Goal: Ask a question

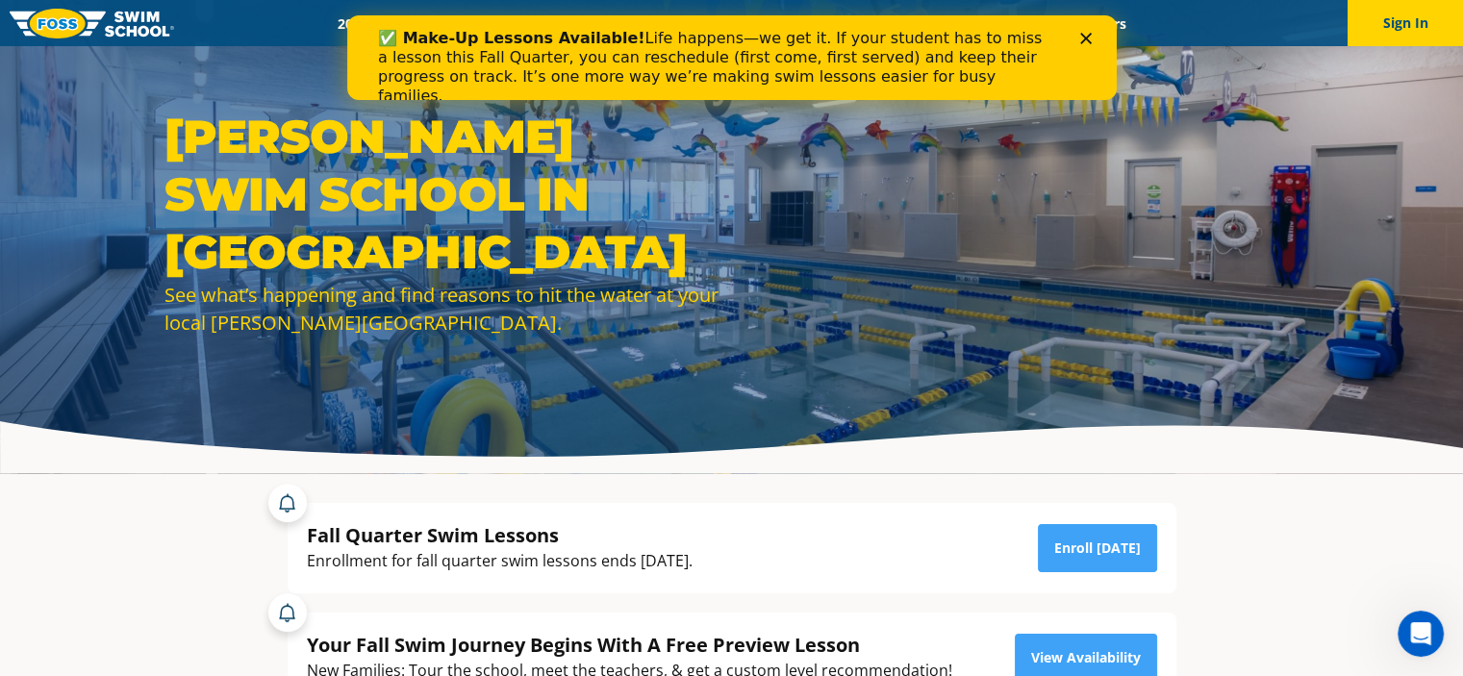
click at [1093, 34] on div "Close" at bounding box center [1088, 39] width 19 height 12
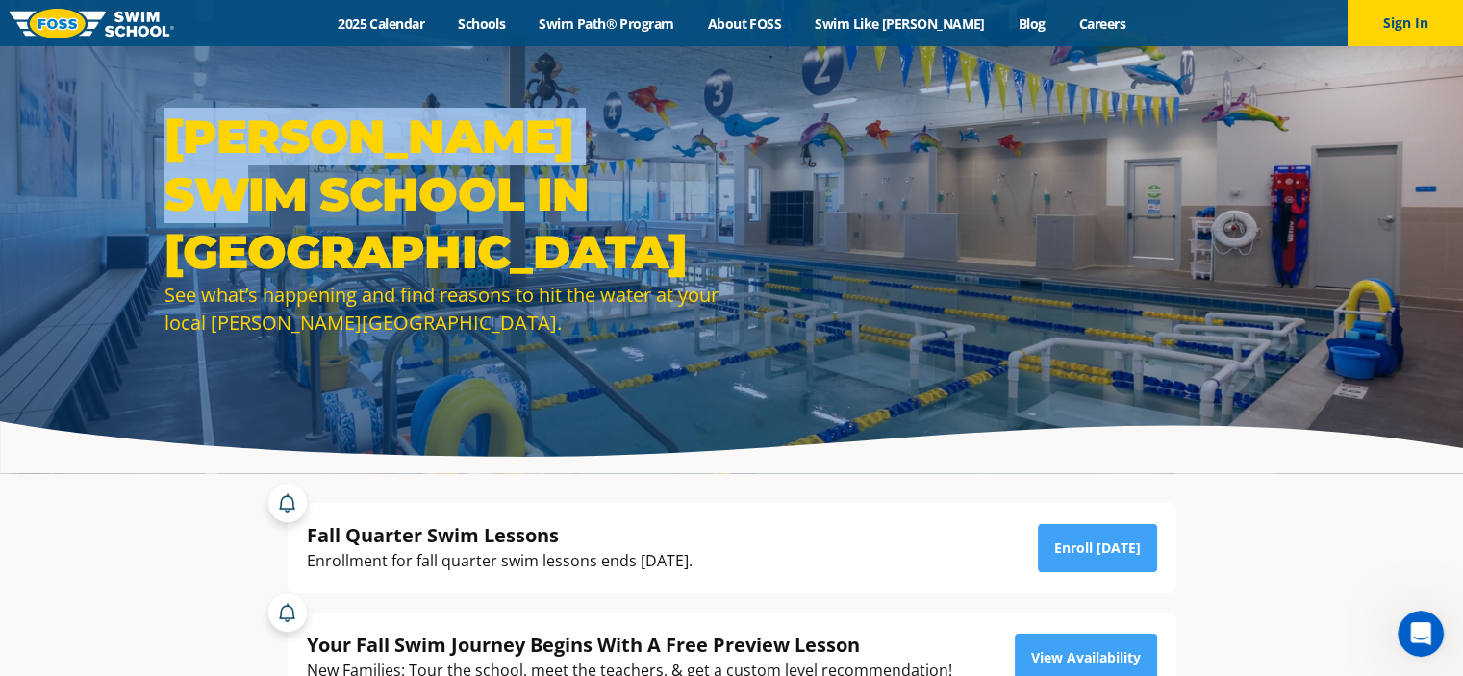
drag, startPoint x: 747, startPoint y: 18, endPoint x: 458, endPoint y: -34, distance: 294.1
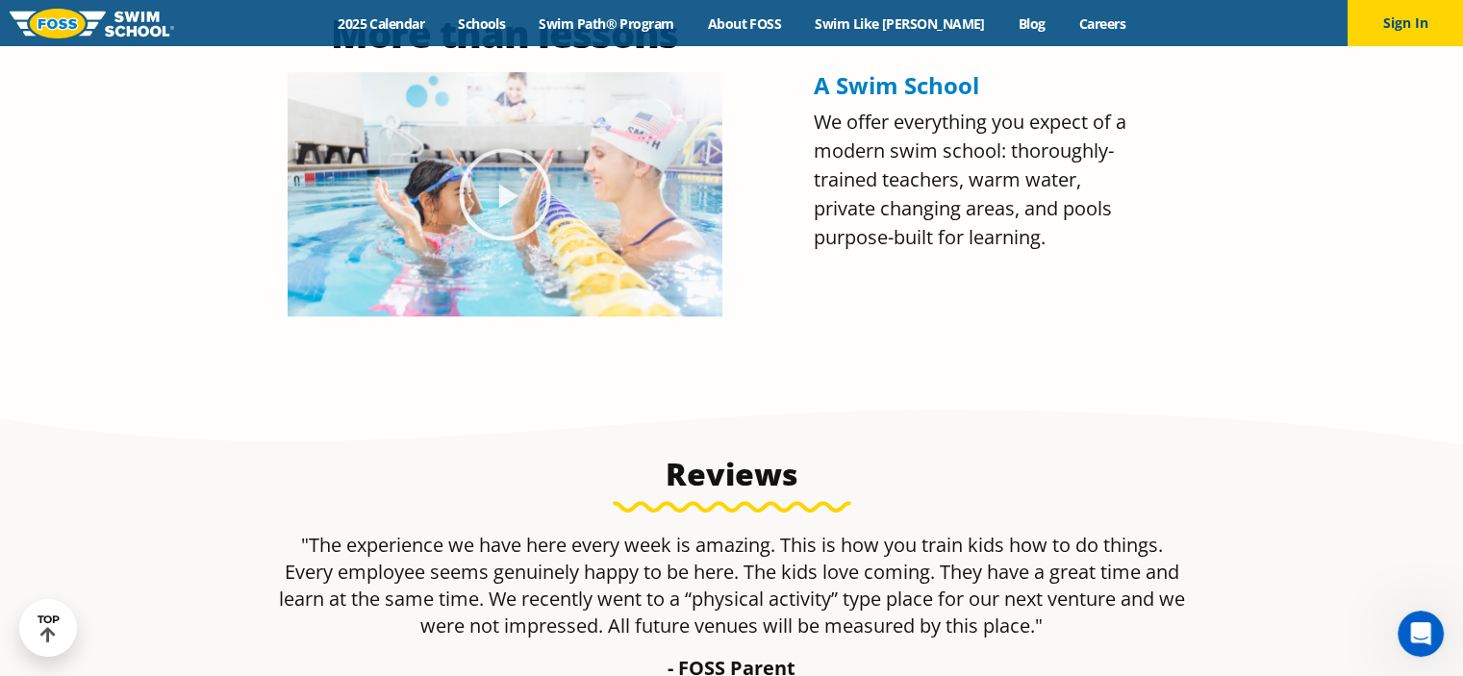
scroll to position [873, 0]
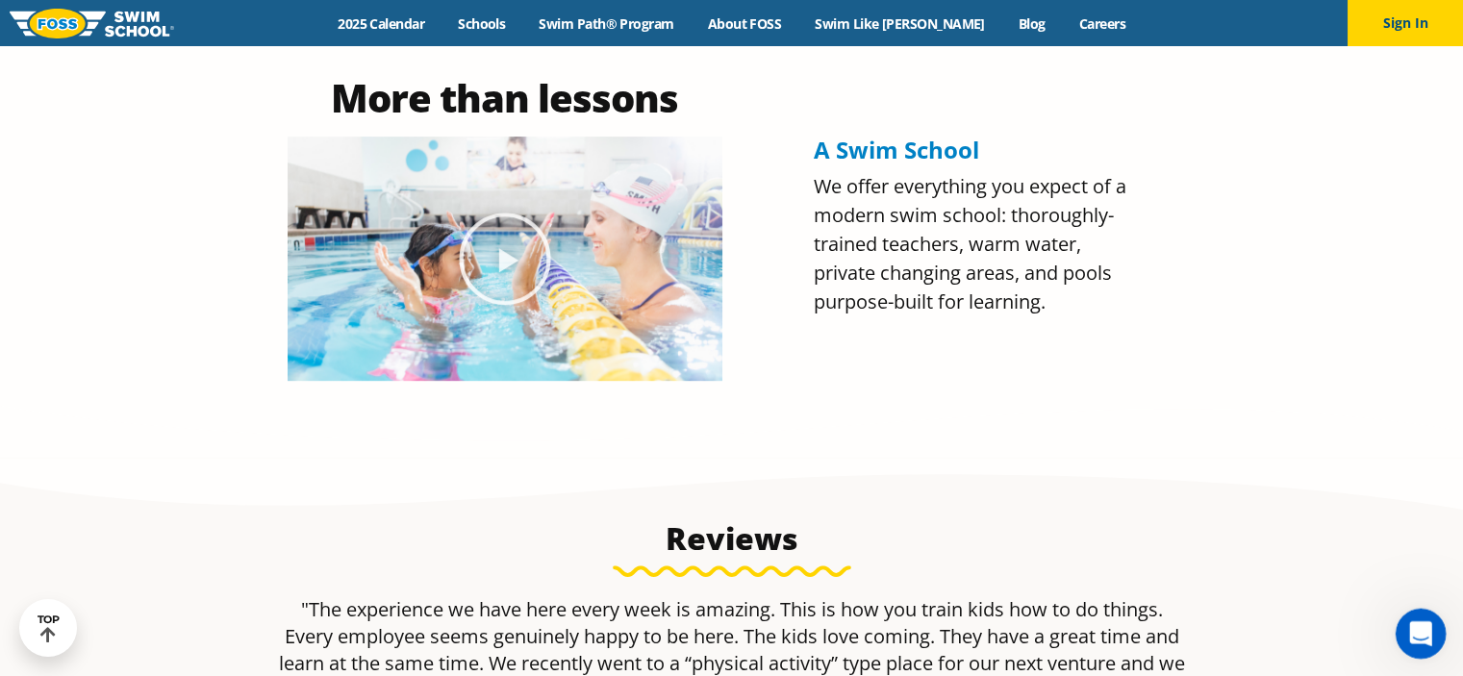
click at [1420, 642] on icon "Open Intercom Messenger" at bounding box center [1418, 631] width 32 height 32
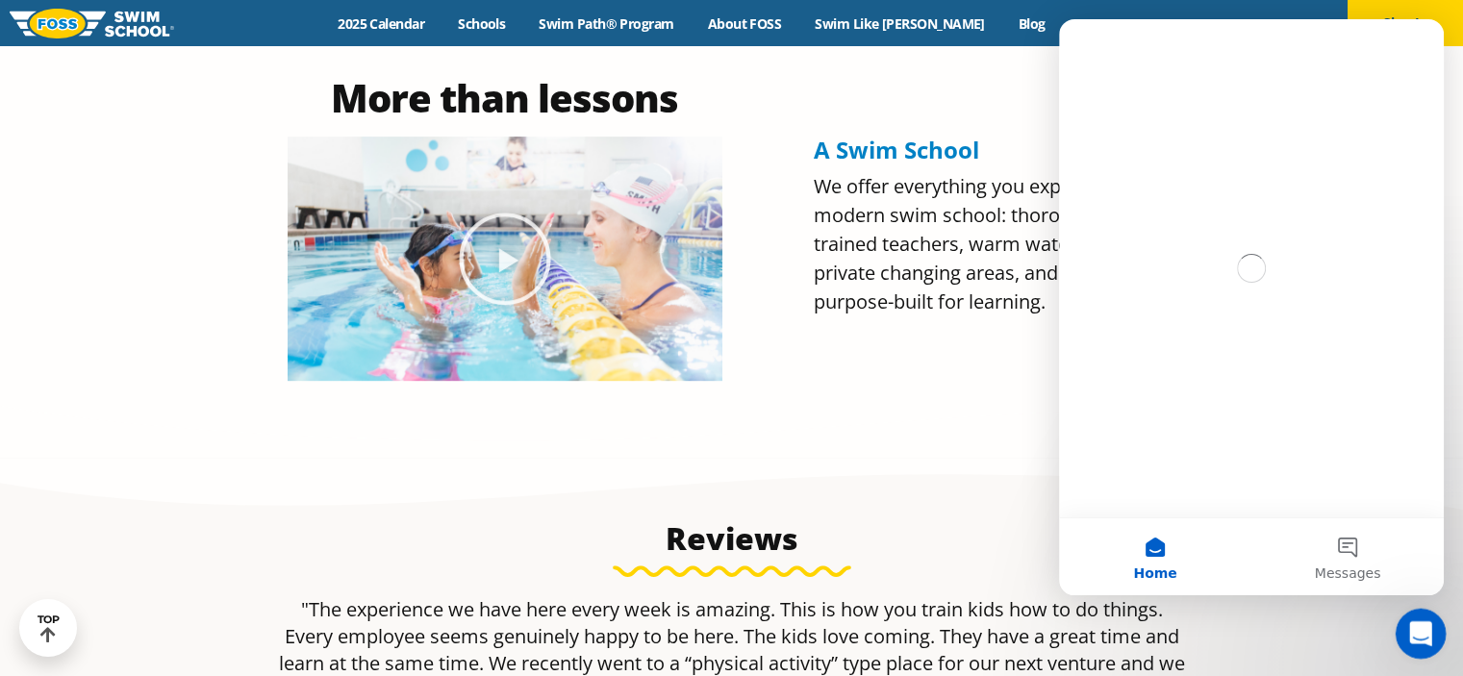
scroll to position [0, 0]
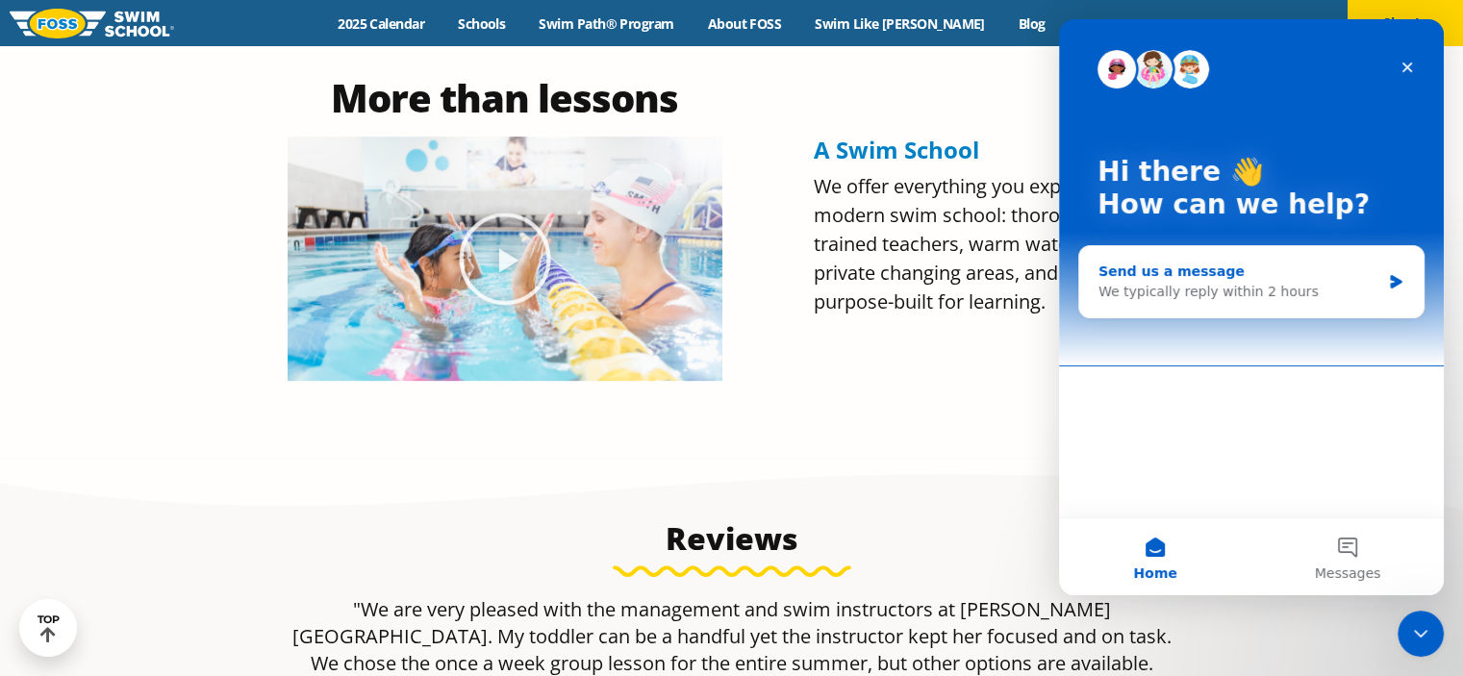
click at [1243, 307] on div "Send us a message We typically reply within 2 hours" at bounding box center [1251, 281] width 344 height 71
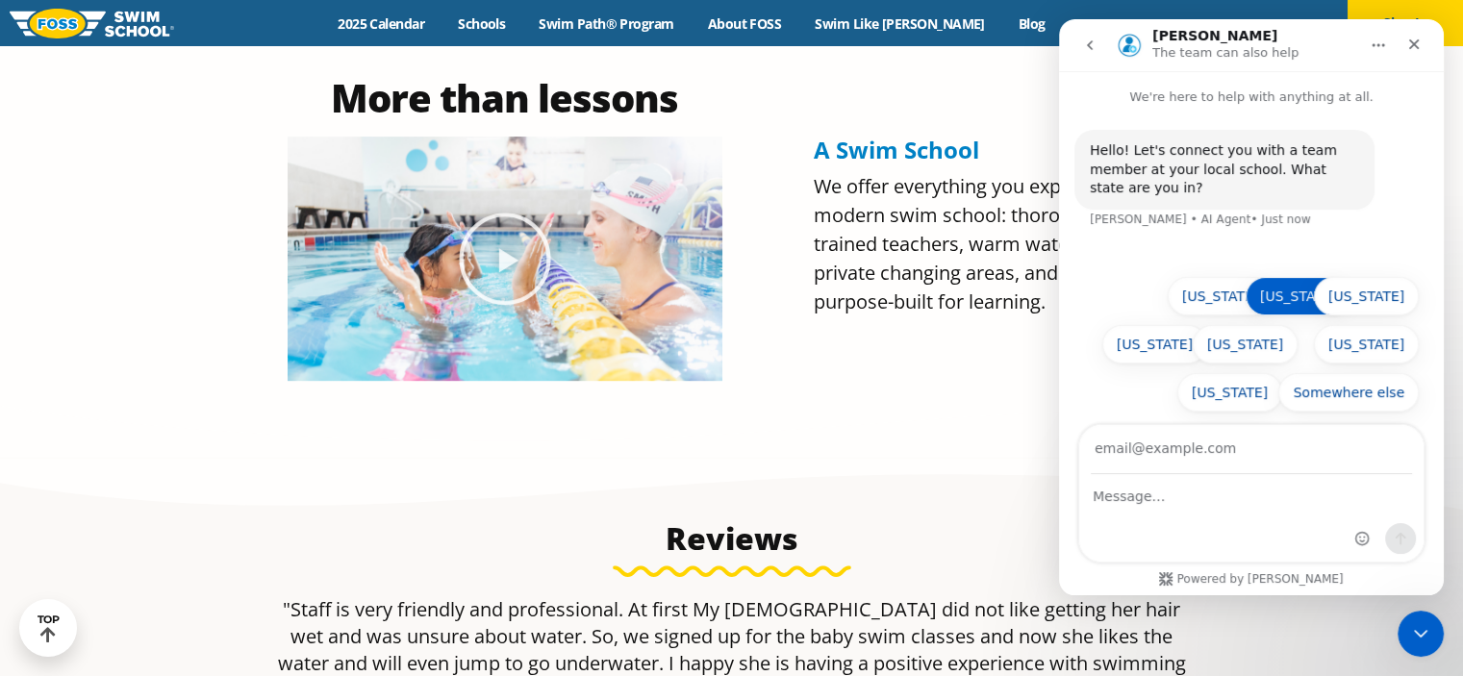
click at [1316, 294] on button "[US_STATE]" at bounding box center [1297, 296] width 105 height 38
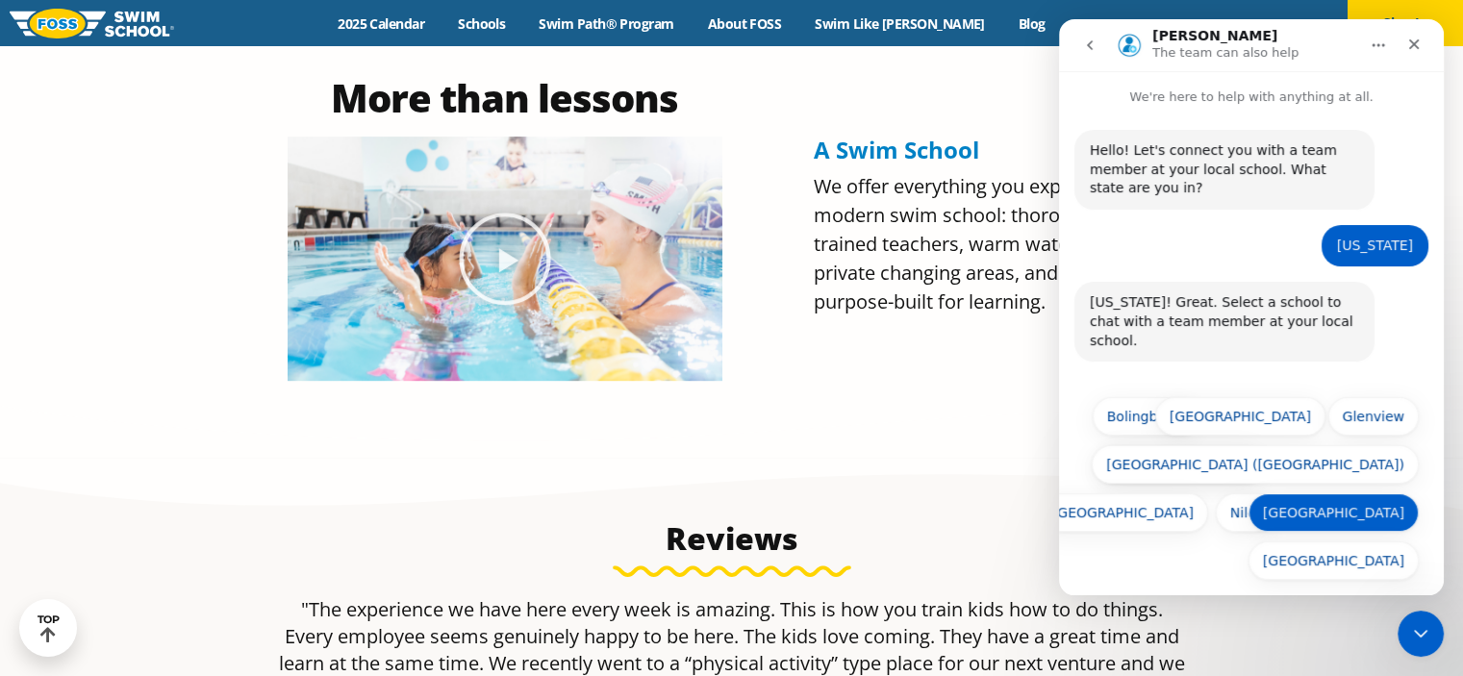
click at [1351, 494] on button "[GEOGRAPHIC_DATA]" at bounding box center [1333, 512] width 170 height 38
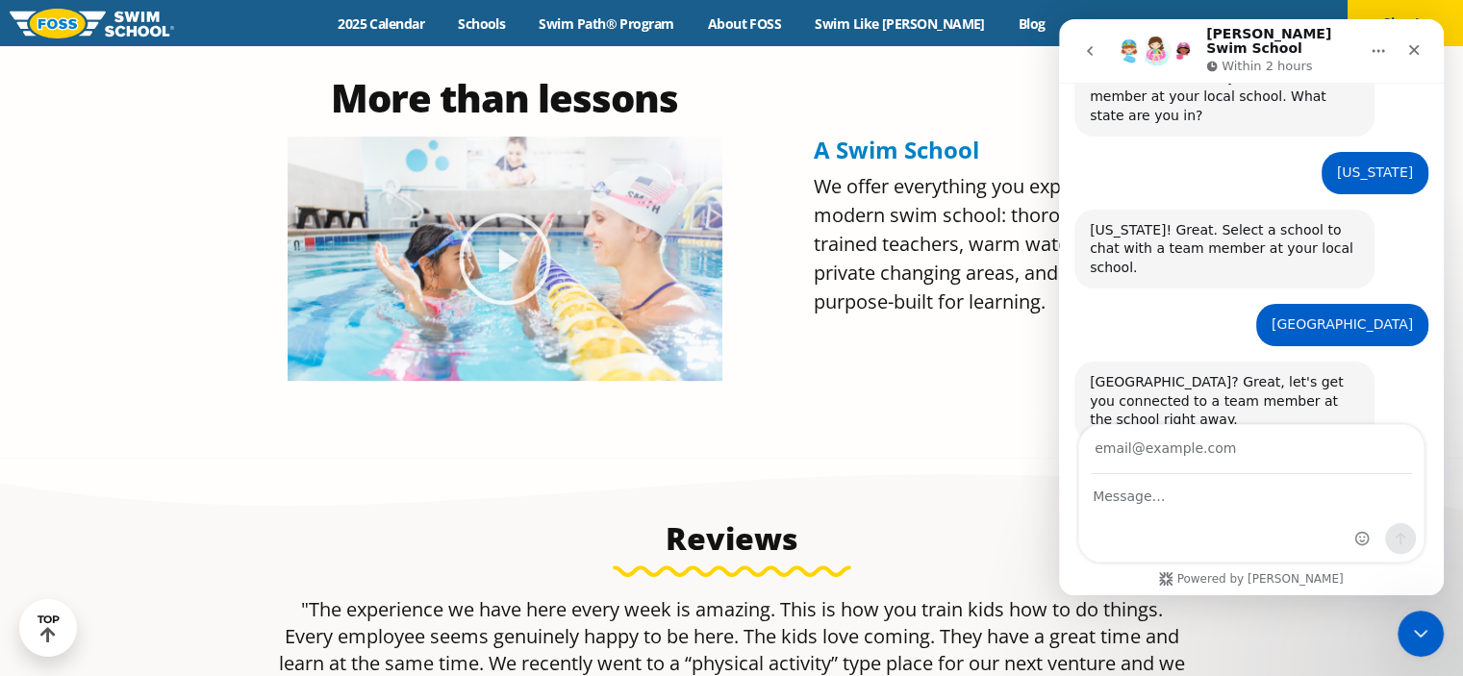
scroll to position [90, 0]
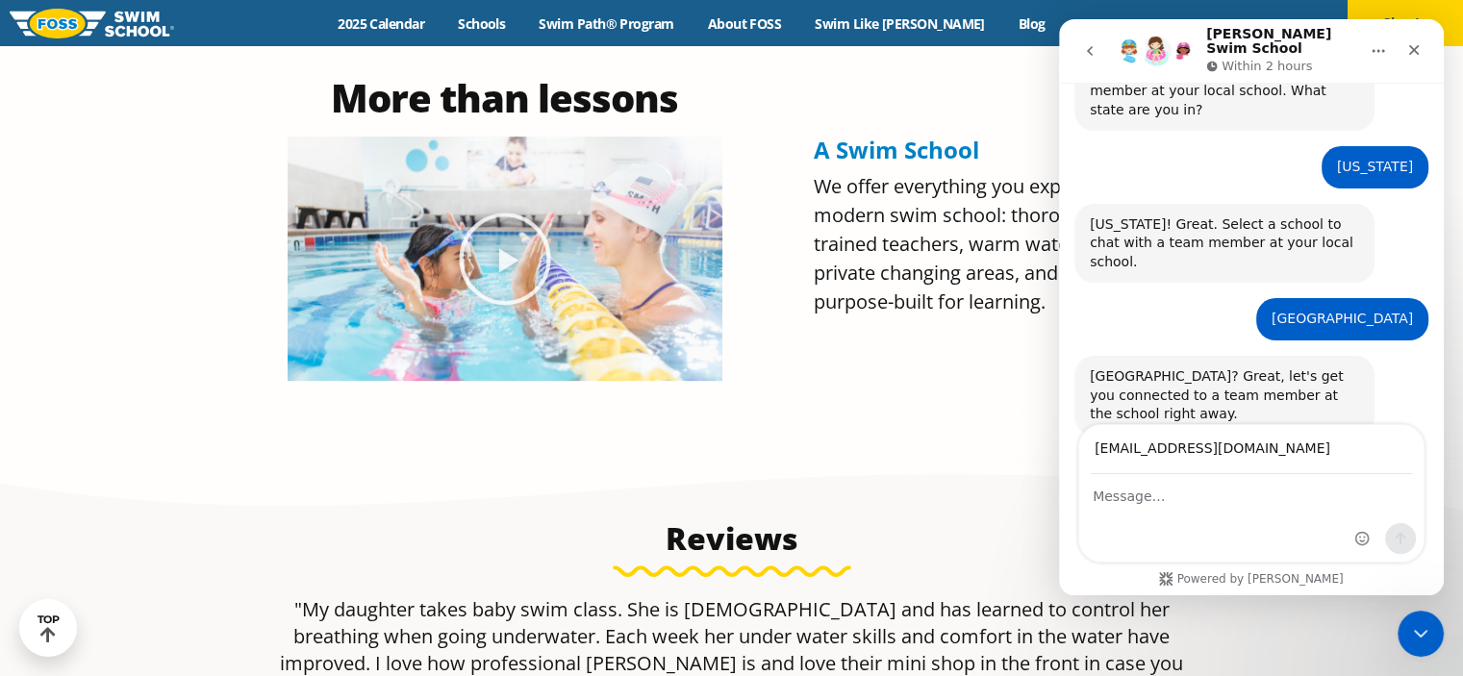
type input "[EMAIL_ADDRESS][DOMAIN_NAME]"
click at [1189, 511] on div "Intercom messenger" at bounding box center [1251, 518] width 344 height 87
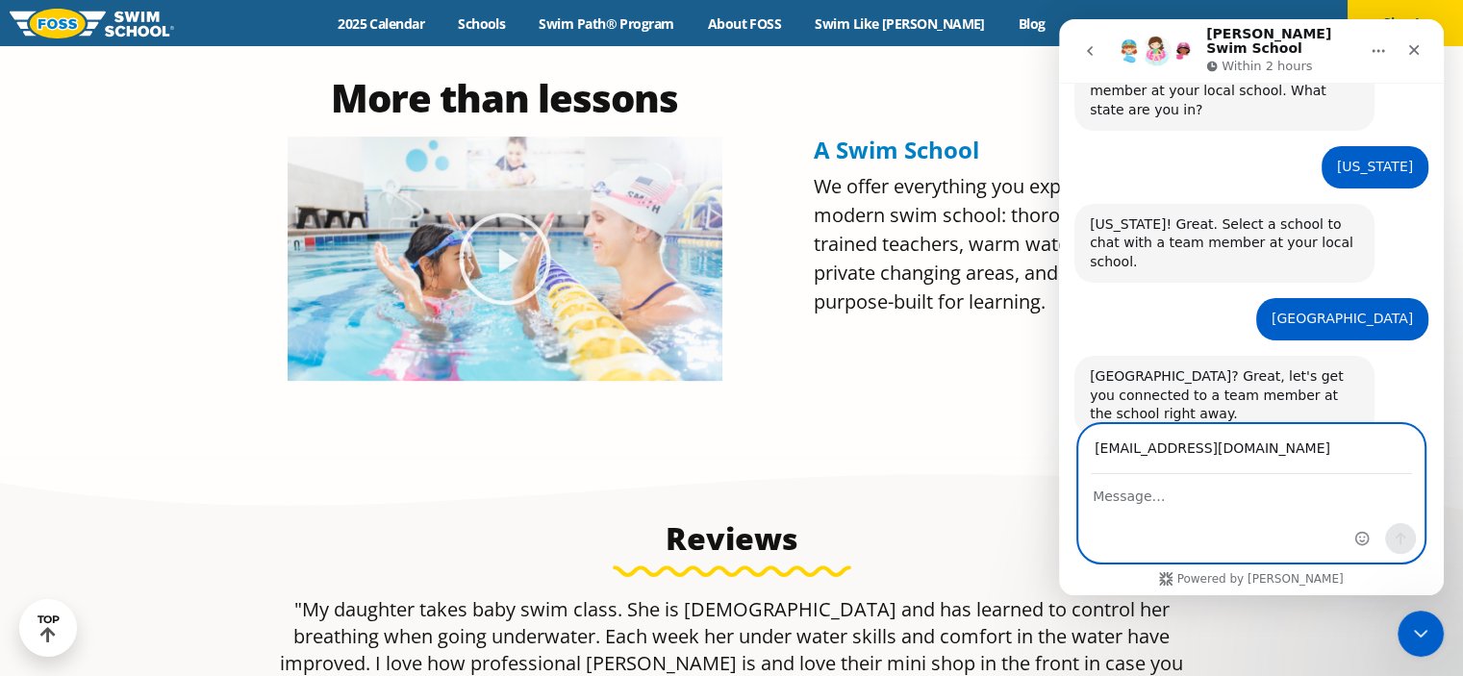
click at [1143, 495] on textarea "Message…" at bounding box center [1251, 491] width 344 height 33
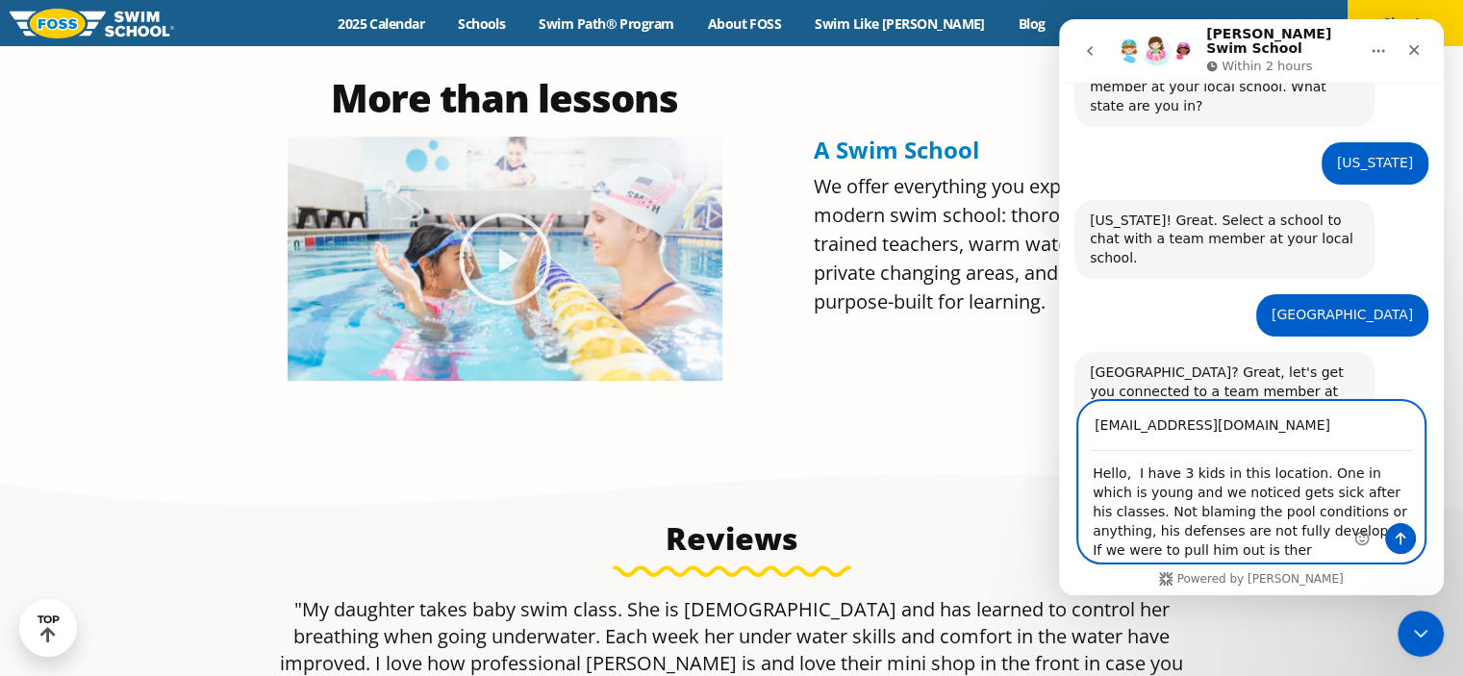
scroll to position [113, 0]
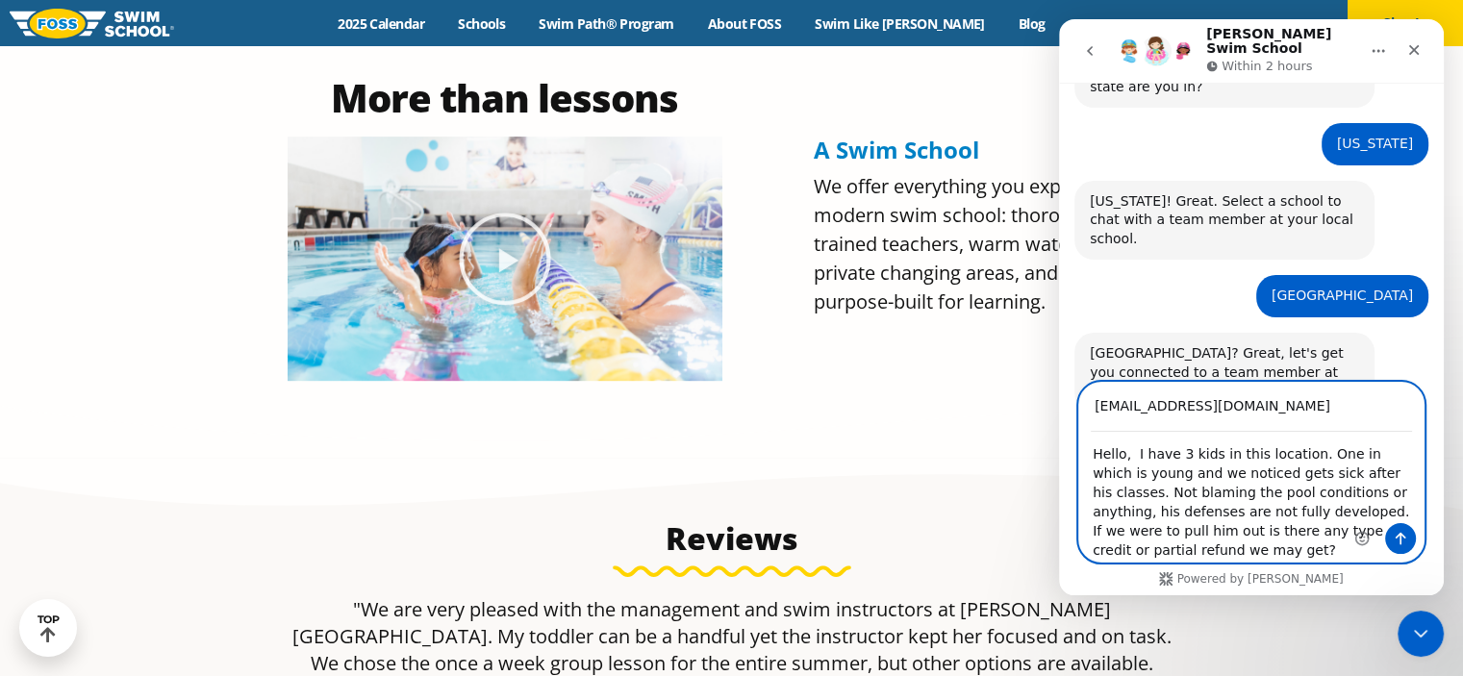
type textarea "Hello, I have 3 kids in this location. One in which is young and we noticed get…"
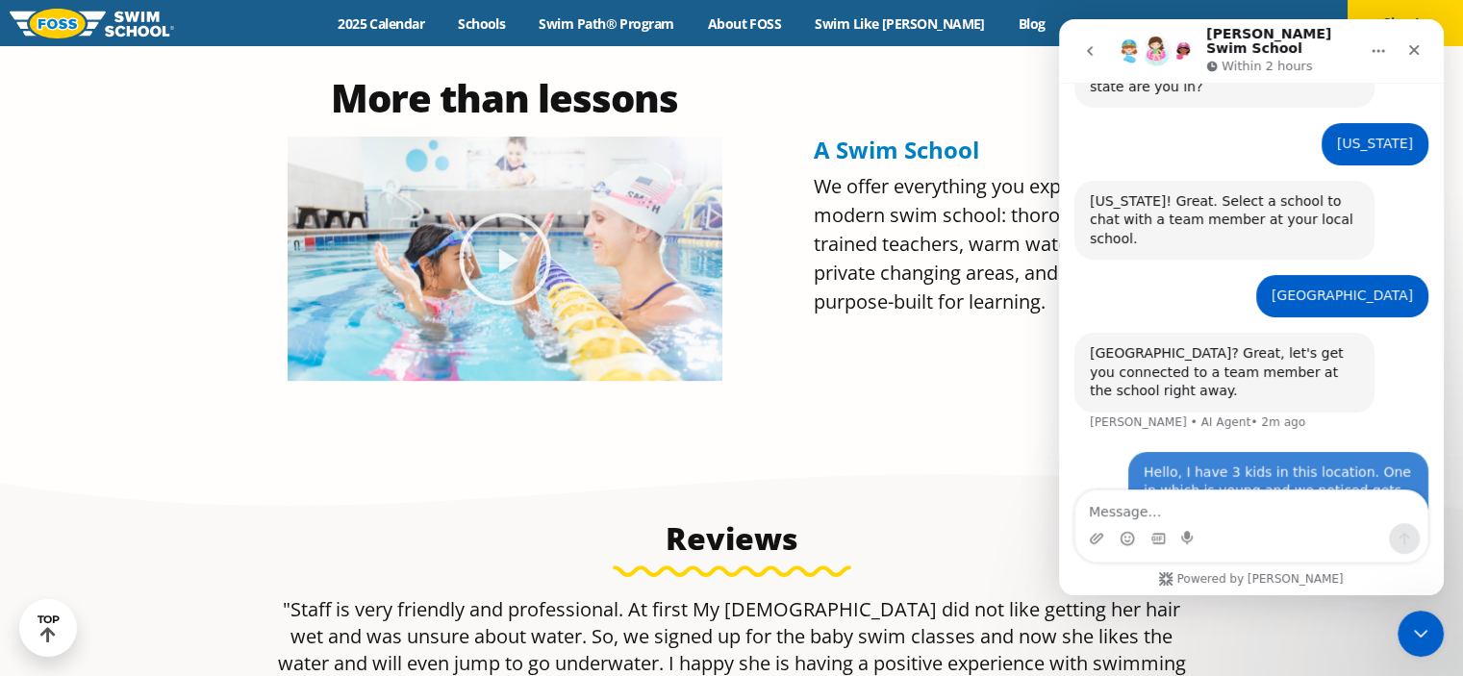
scroll to position [196, 0]
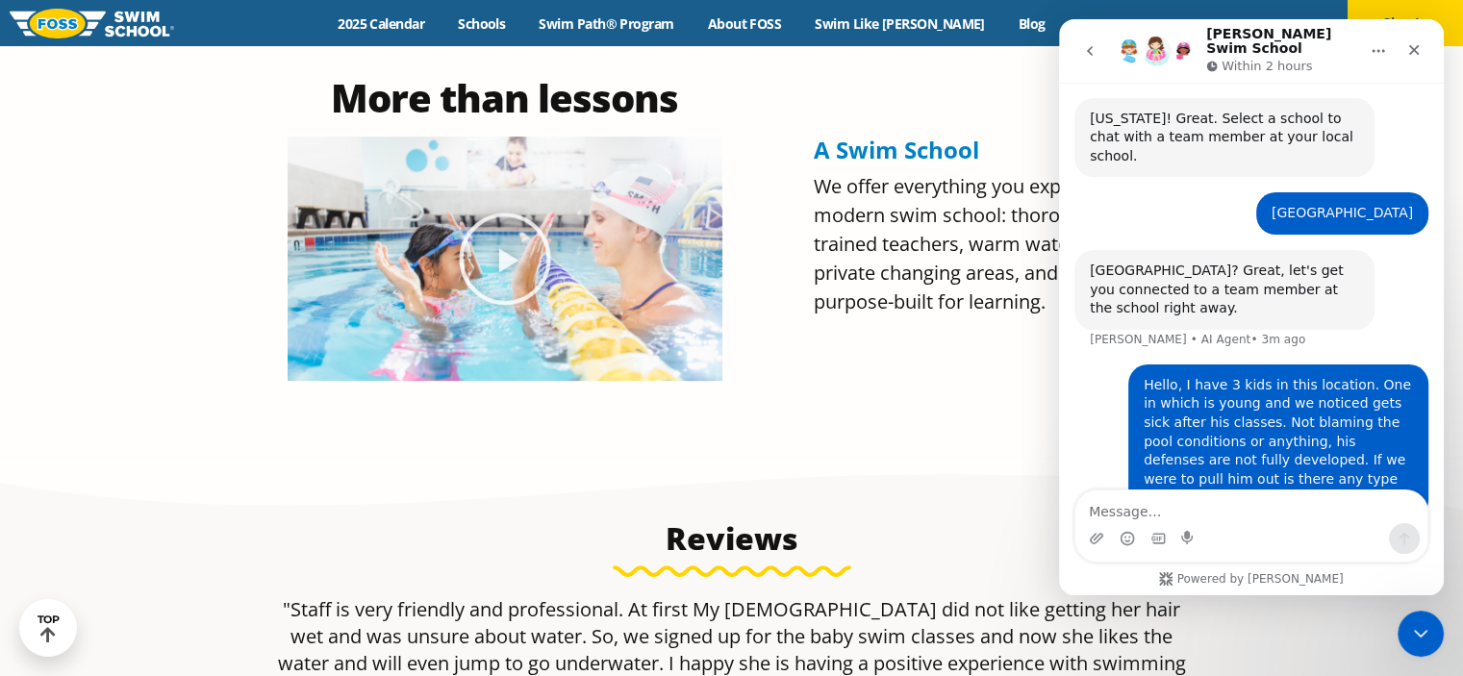
click at [934, 353] on div "A Swim School We offer everything you expect of a modern swim school: thoroughl…" at bounding box center [976, 229] width 345 height 321
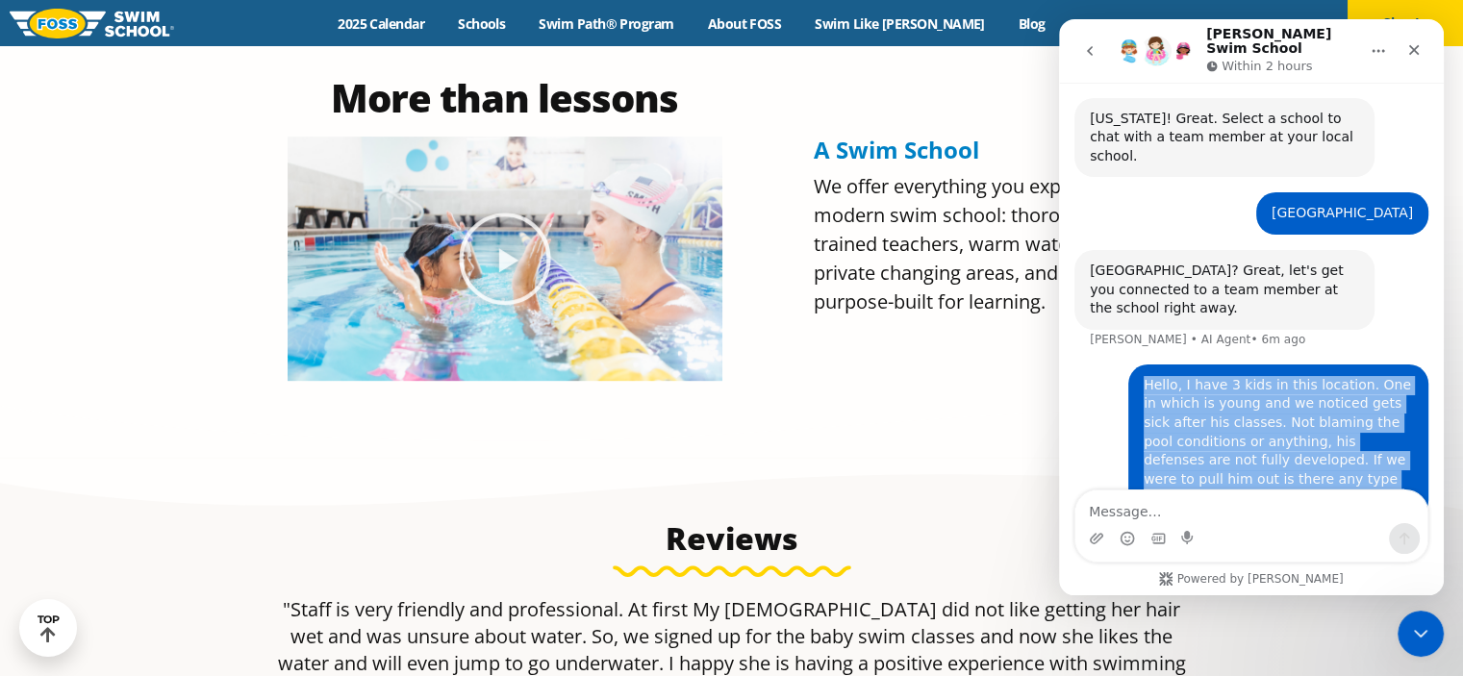
drag, startPoint x: 1186, startPoint y: 455, endPoint x: 1118, endPoint y: 372, distance: 106.6
click at [1128, 372] on div "Hello, I have 3 kids in this location. One in which is young and we noticed get…" at bounding box center [1278, 441] width 300 height 155
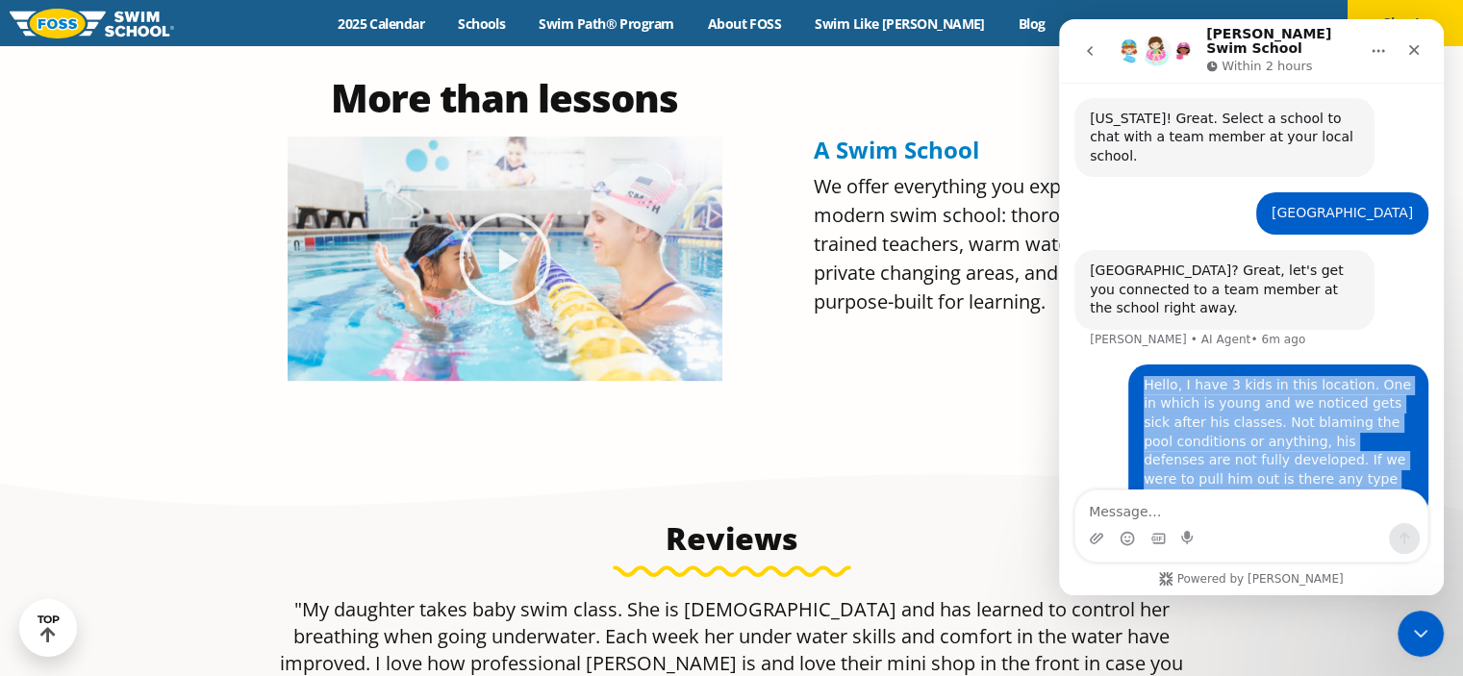
copy div "Hello, I have 3 kids in this location. One in which is young and we noticed get…"
